Goal: Task Accomplishment & Management: Manage account settings

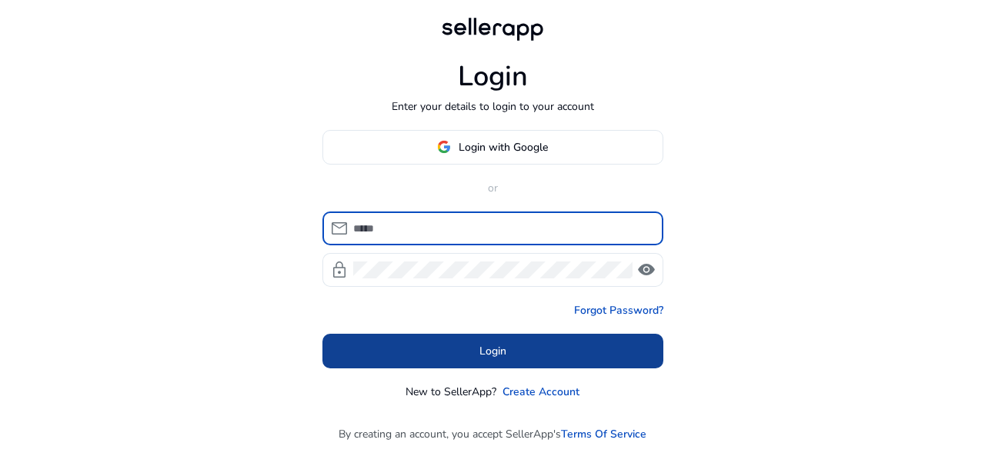
type input "**********"
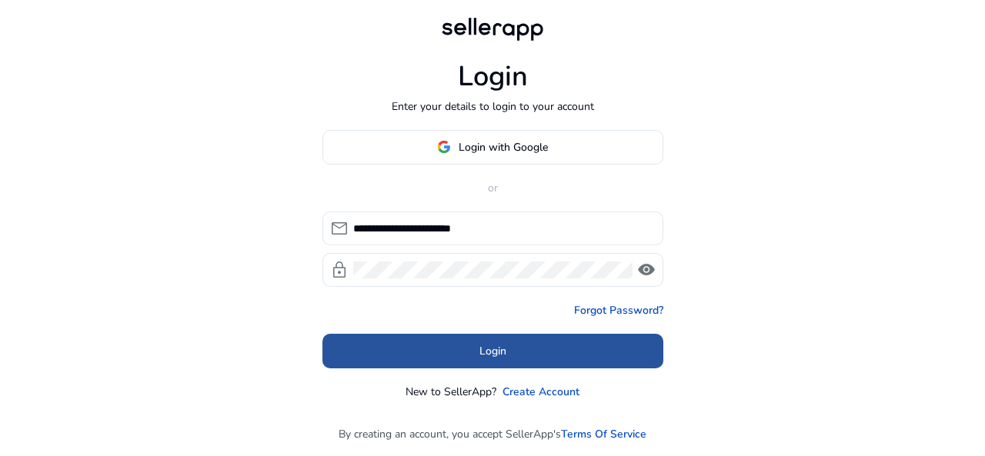
click at [496, 346] on span "Login" at bounding box center [492, 351] width 27 height 16
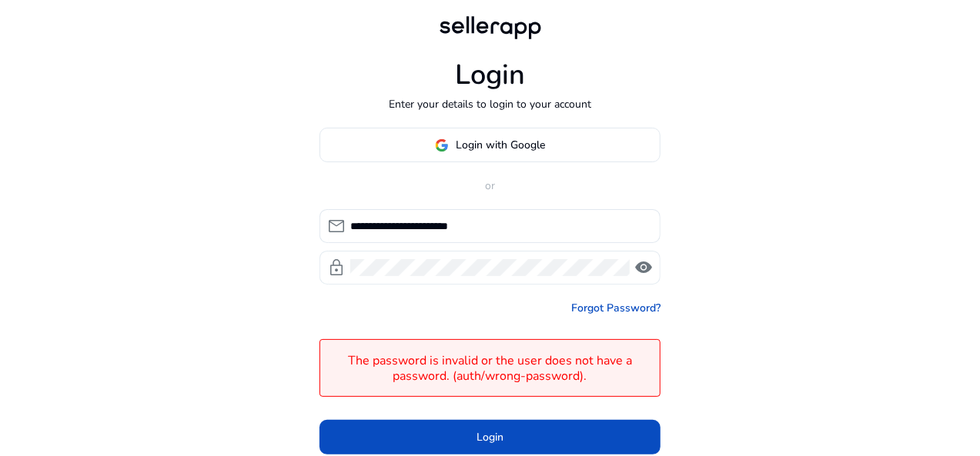
click at [423, 253] on div at bounding box center [489, 268] width 279 height 34
click at [640, 263] on span "visibility" at bounding box center [643, 268] width 18 height 18
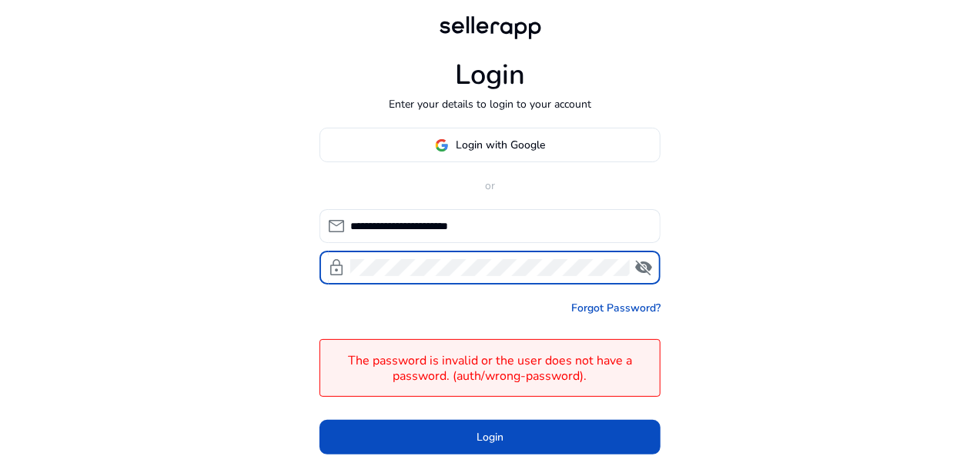
scroll to position [45, 0]
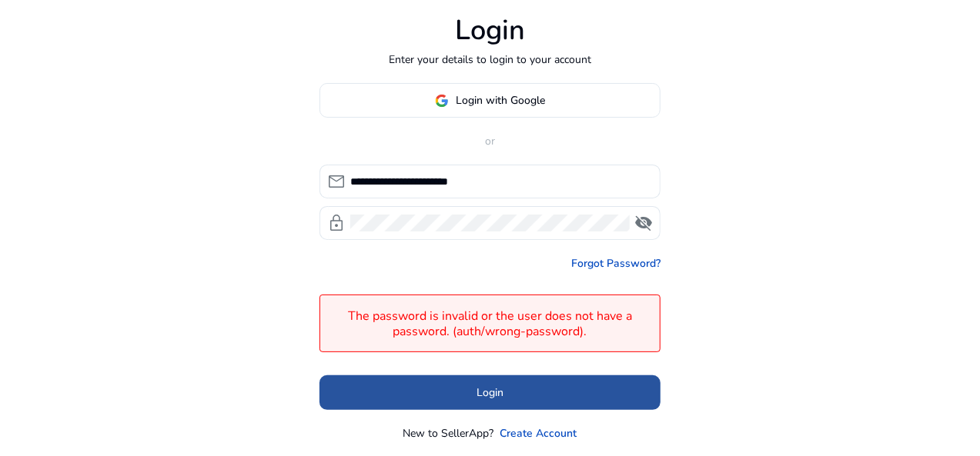
click at [529, 385] on span at bounding box center [489, 393] width 341 height 37
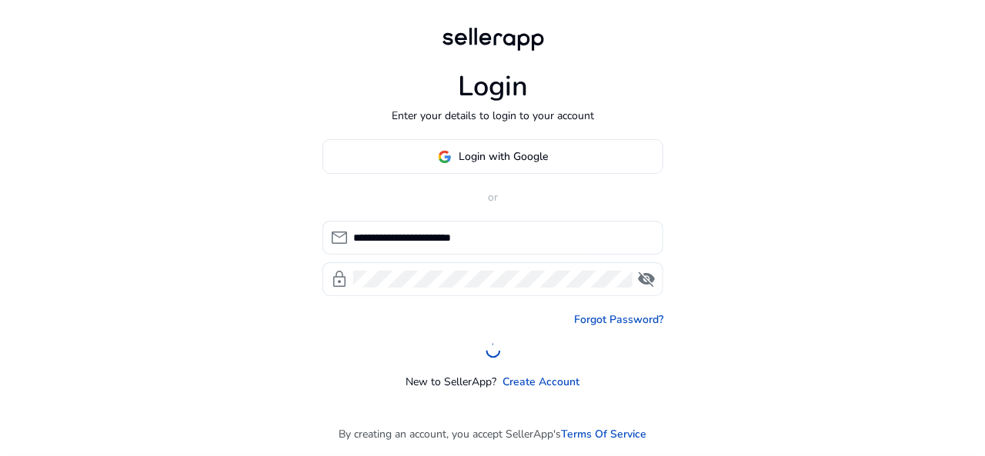
scroll to position [0, 0]
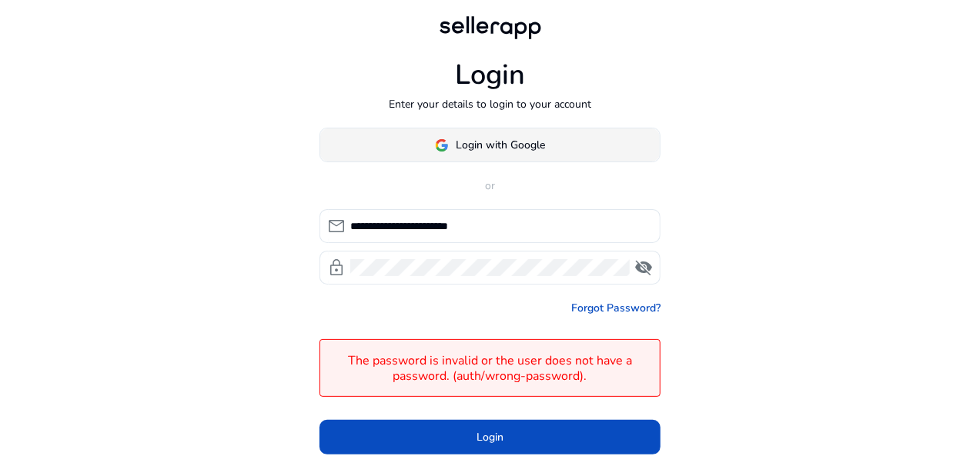
click at [531, 143] on span "Login with Google" at bounding box center [500, 145] width 89 height 16
